Goal: Task Accomplishment & Management: Use online tool/utility

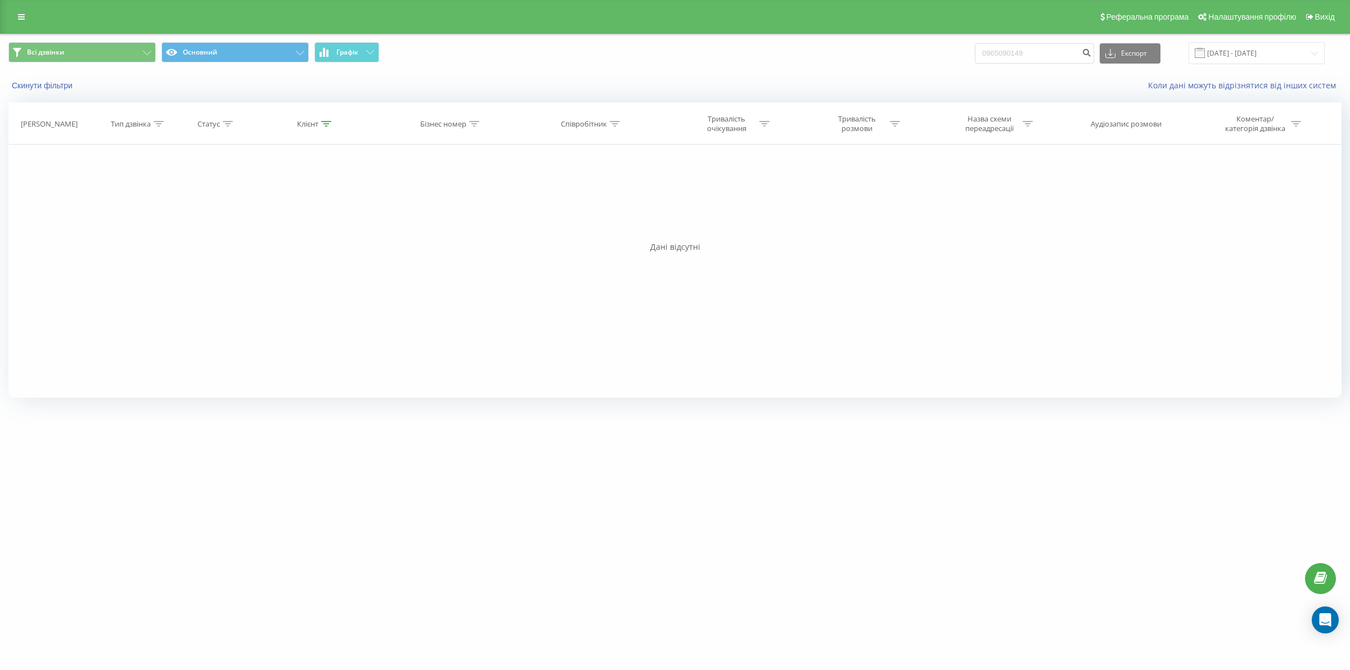
click at [612, 128] on div at bounding box center [615, 124] width 10 height 10
click at [21, 18] on icon at bounding box center [21, 17] width 7 height 8
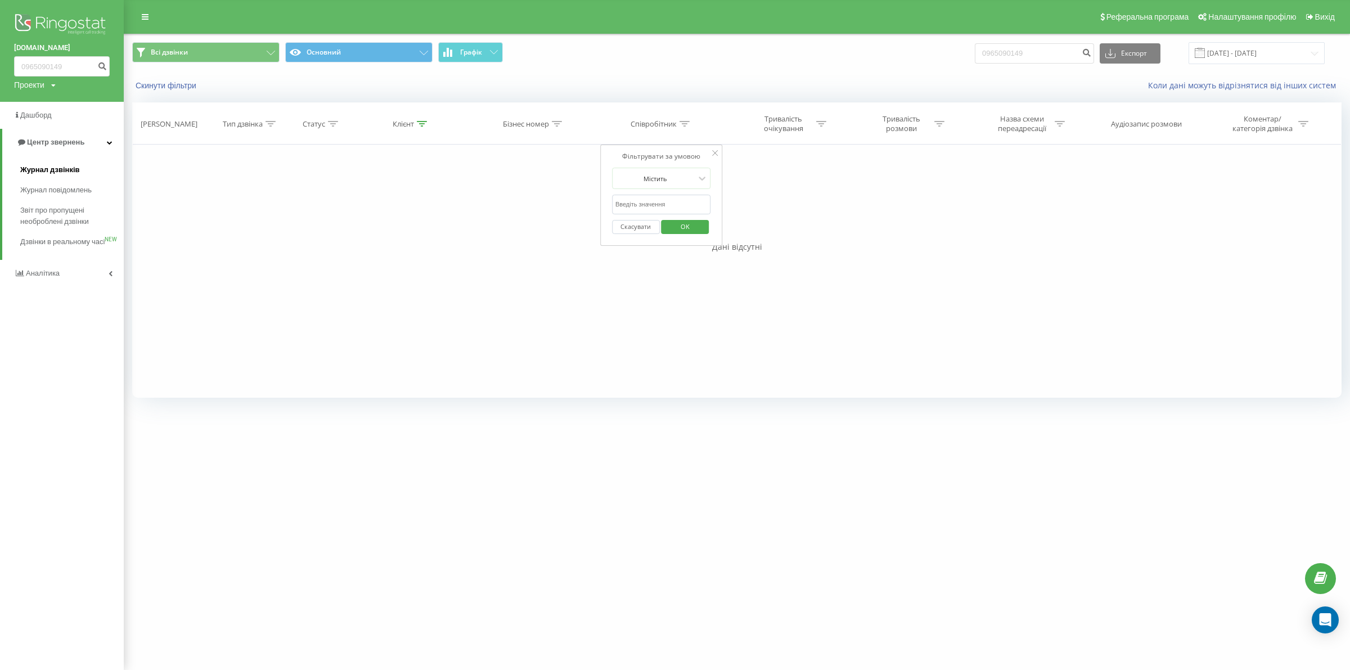
click at [55, 170] on span "Журнал дзвінків" at bounding box center [50, 169] width 60 height 11
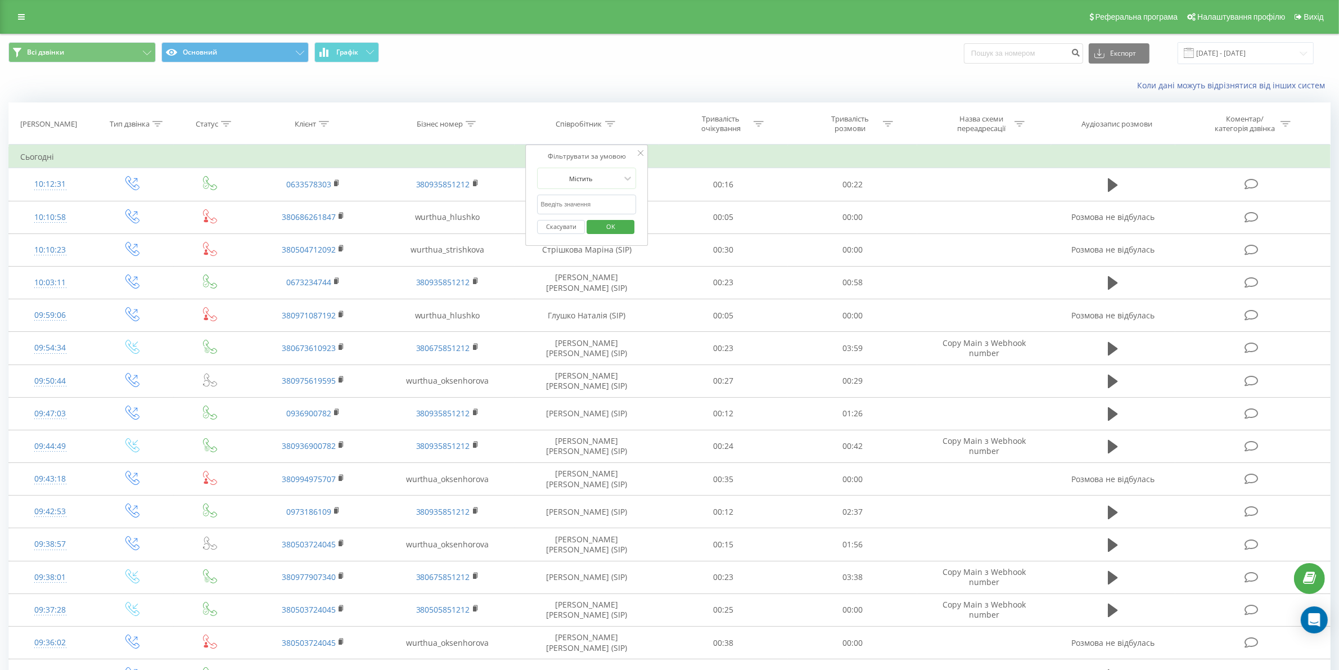
click at [602, 121] on div "Співробітник" at bounding box center [585, 124] width 59 height 10
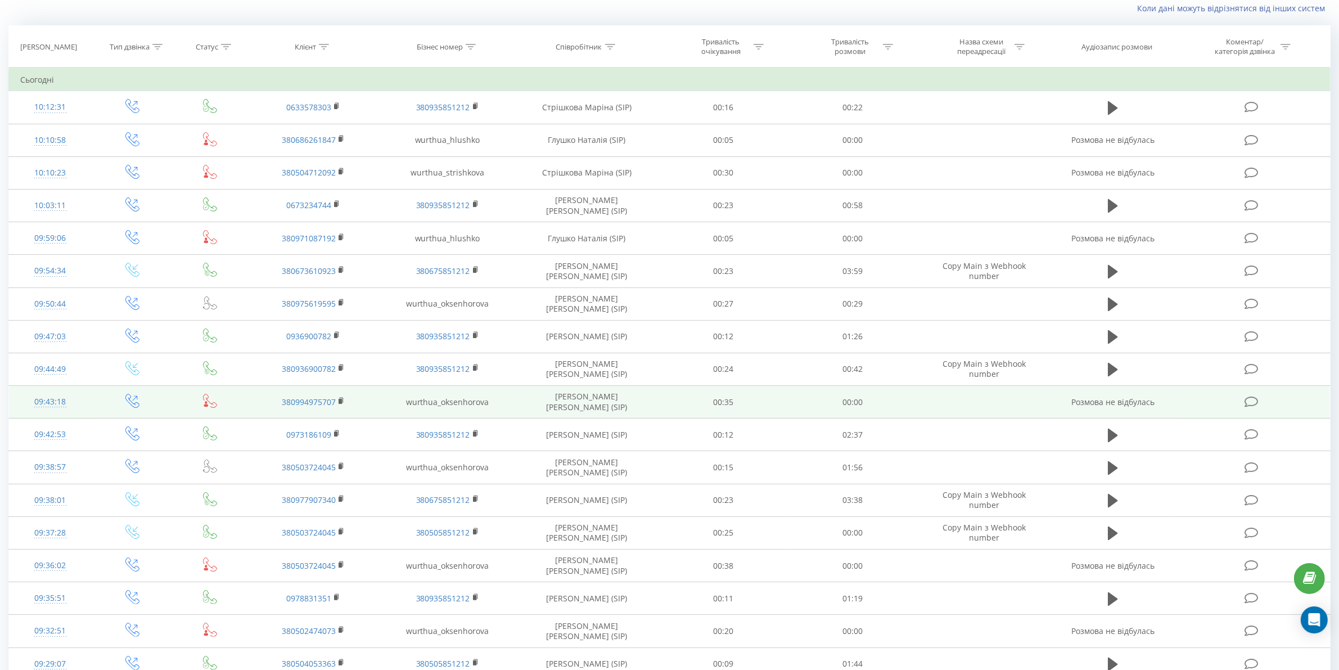
scroll to position [11, 0]
